Goal: Task Accomplishment & Management: Complete application form

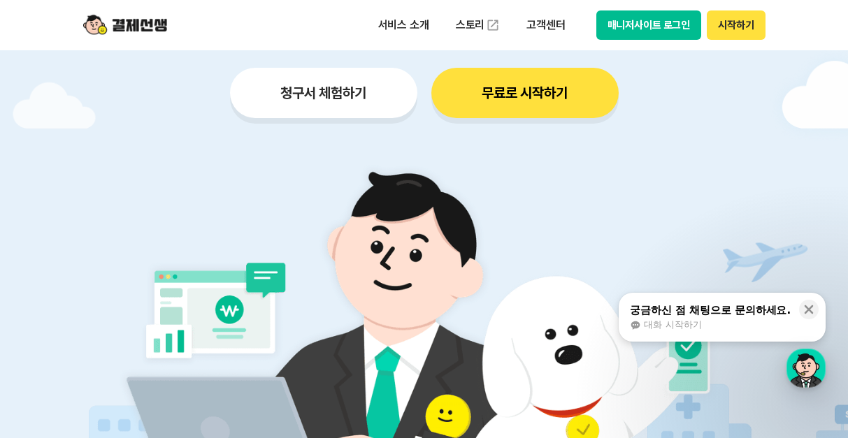
scroll to position [140, 0]
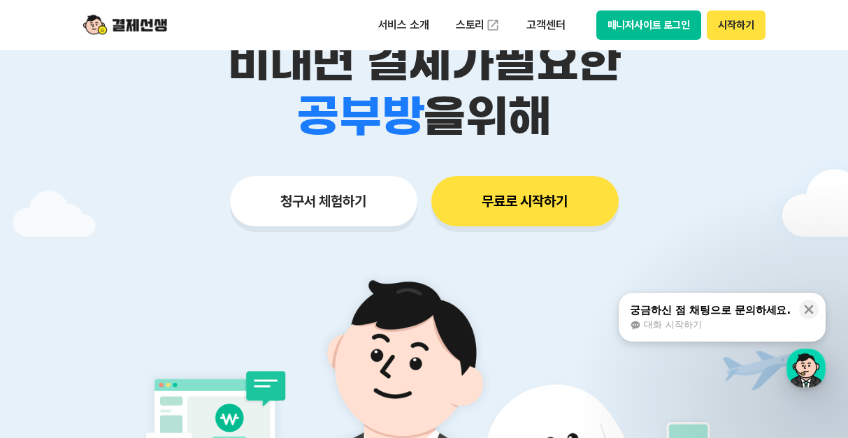
click at [326, 221] on button "청구서 체험하기" at bounding box center [323, 201] width 187 height 50
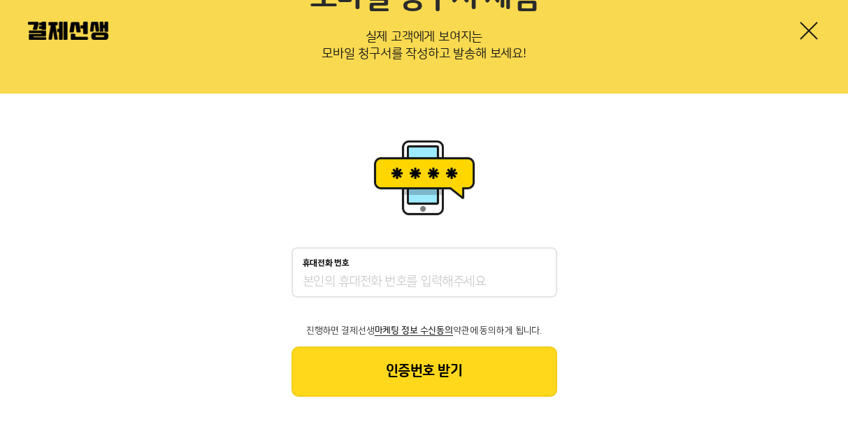
scroll to position [106, 0]
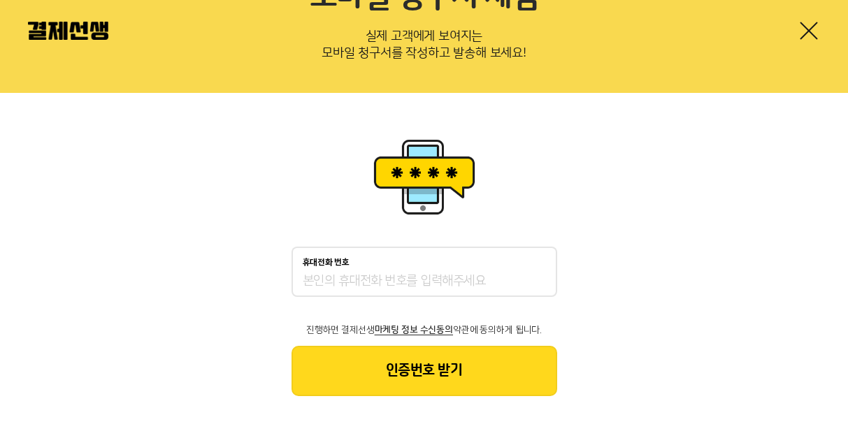
click at [381, 270] on div "휴대전화 번호" at bounding box center [424, 272] width 266 height 50
click at [376, 283] on input "휴대전화 번호" at bounding box center [424, 281] width 243 height 17
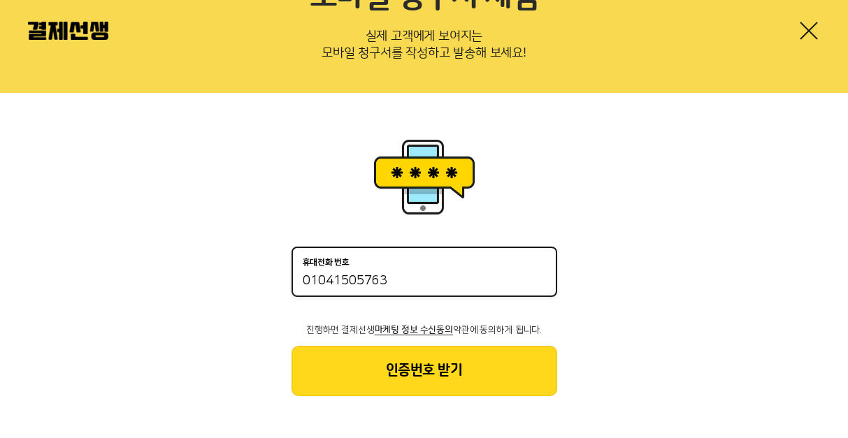
type input "01041505763"
click at [473, 381] on button "인증번호 받기" at bounding box center [424, 371] width 266 height 50
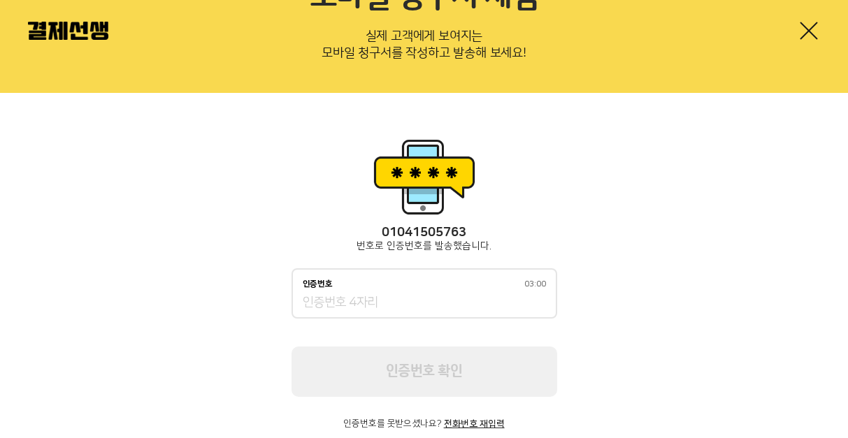
scroll to position [138, 0]
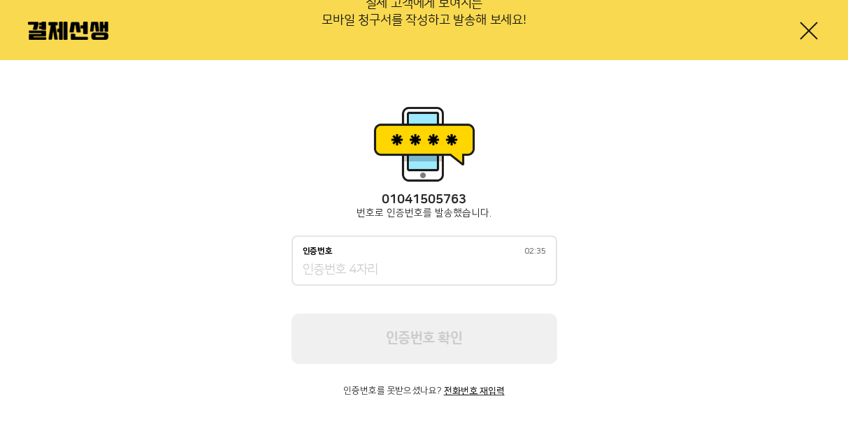
click at [421, 265] on input "인증번호 02:35" at bounding box center [424, 270] width 243 height 17
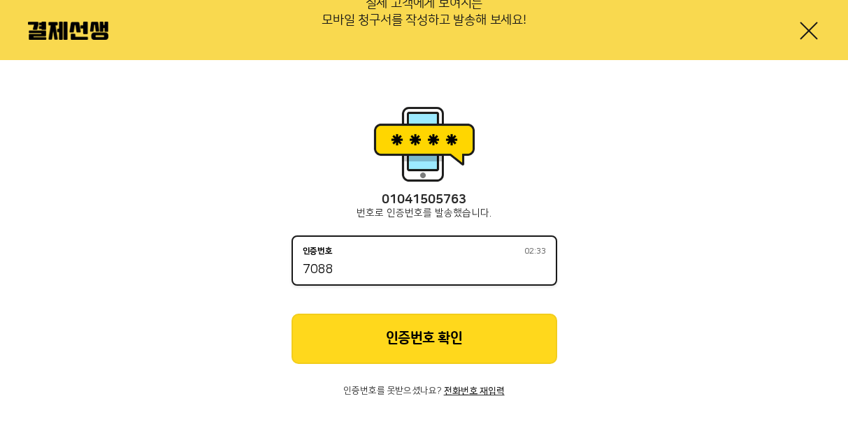
type input "7088"
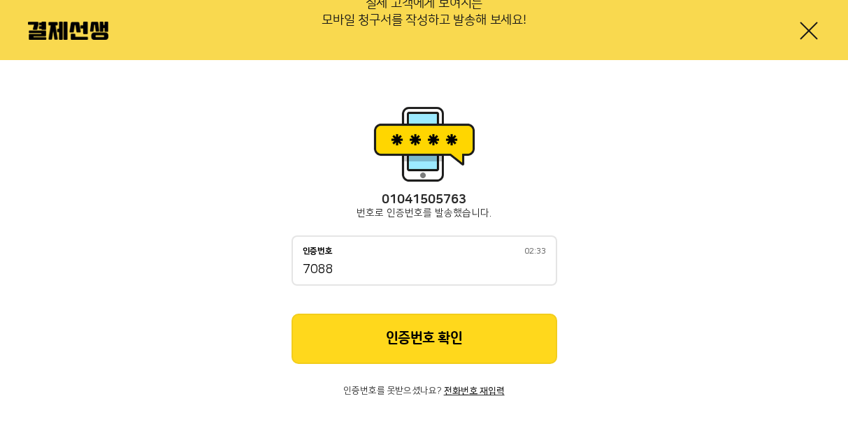
click at [478, 316] on button "인증번호 확인" at bounding box center [424, 339] width 266 height 50
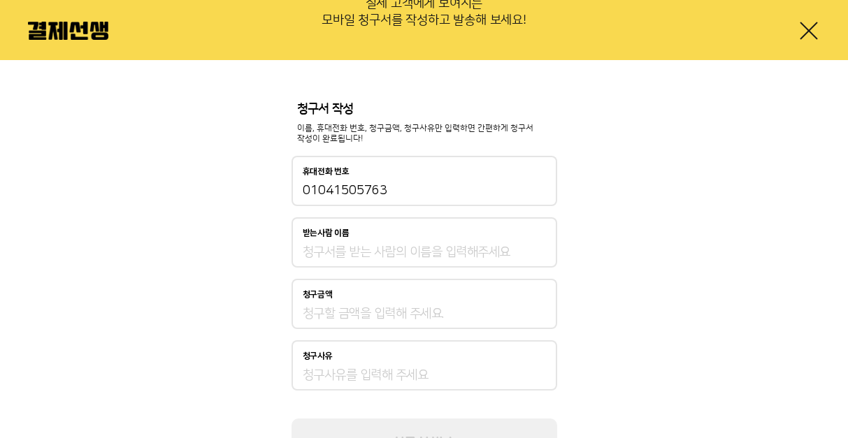
click at [402, 240] on div "받는사람 이름" at bounding box center [424, 242] width 266 height 50
click at [418, 249] on input "받는사람 이름" at bounding box center [424, 252] width 243 height 17
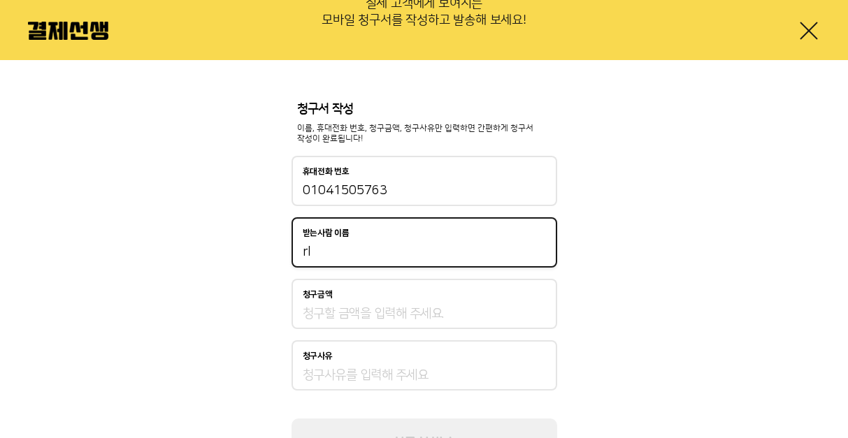
type input "r"
type input "김민정"
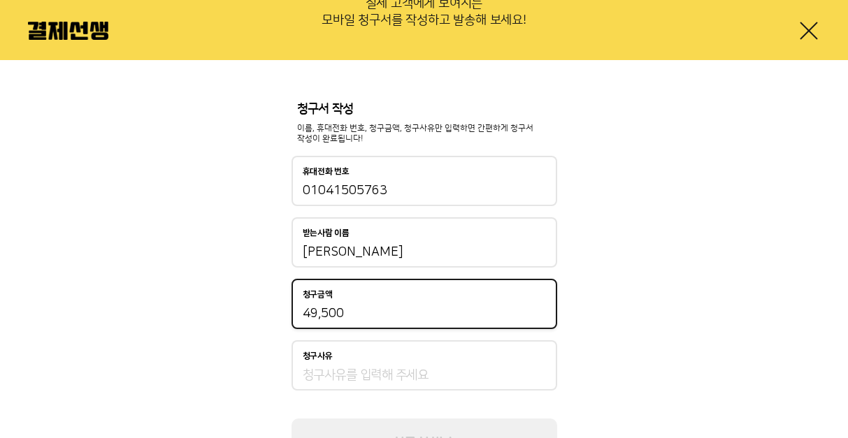
type input "49,500"
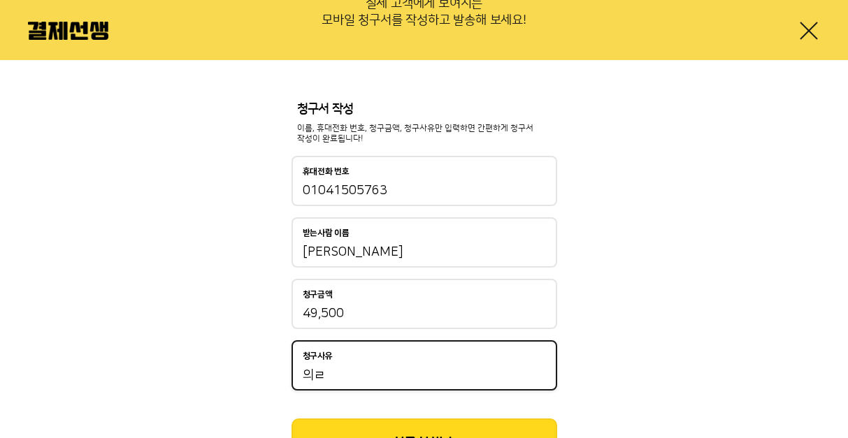
type input "의"
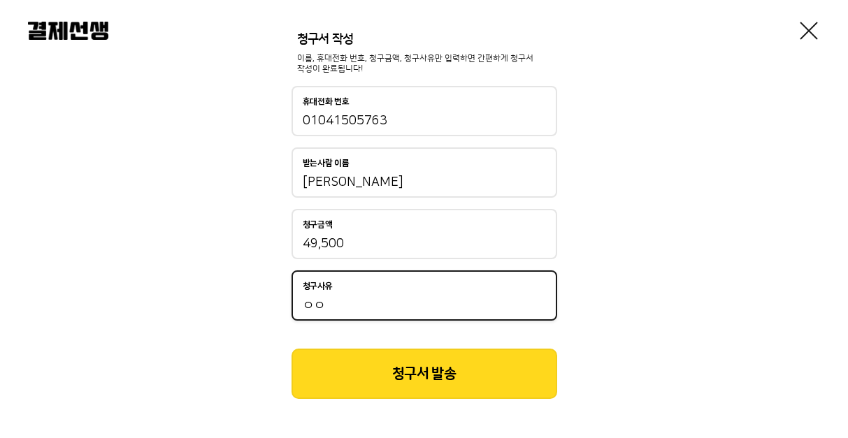
type input "ㅇㅇ"
click at [465, 366] on button "청구서 발송" at bounding box center [424, 374] width 266 height 50
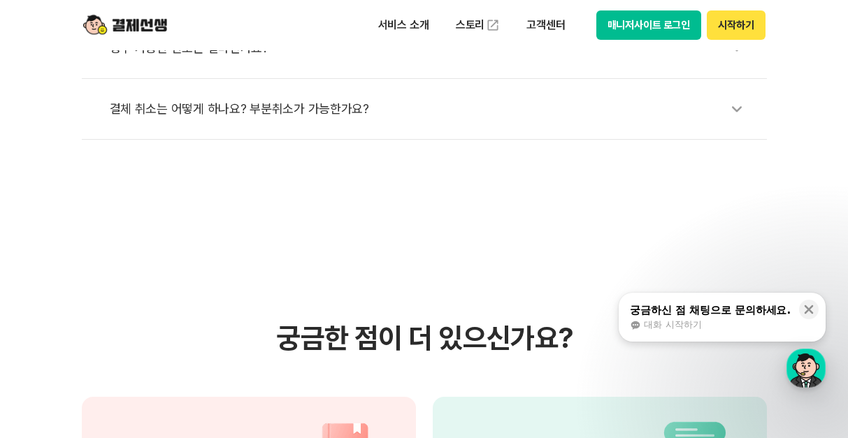
scroll to position [978, 0]
